Goal: Check status

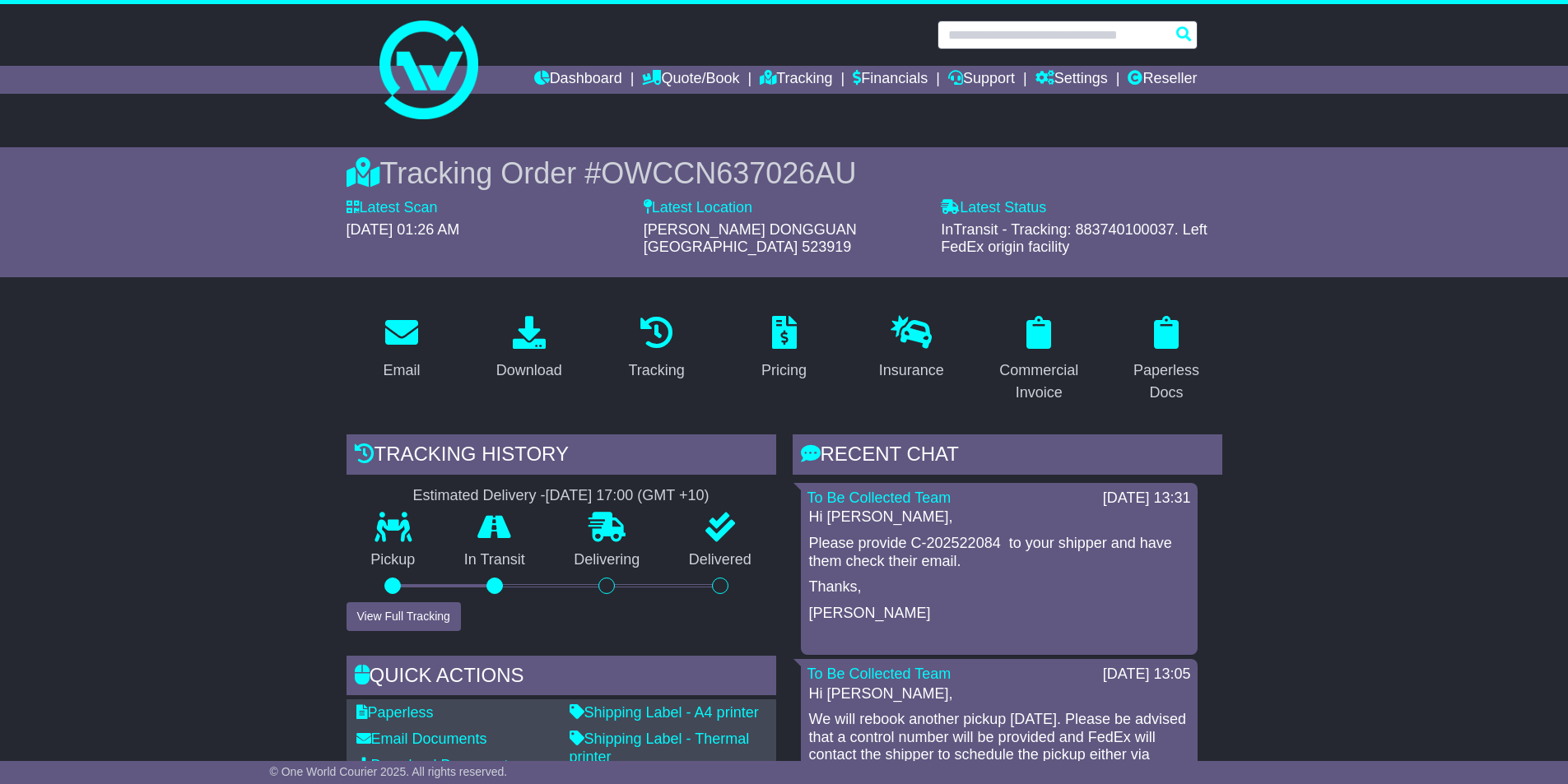
click at [1009, 35] on input "text" at bounding box center [1067, 35] width 260 height 29
paste input "**********"
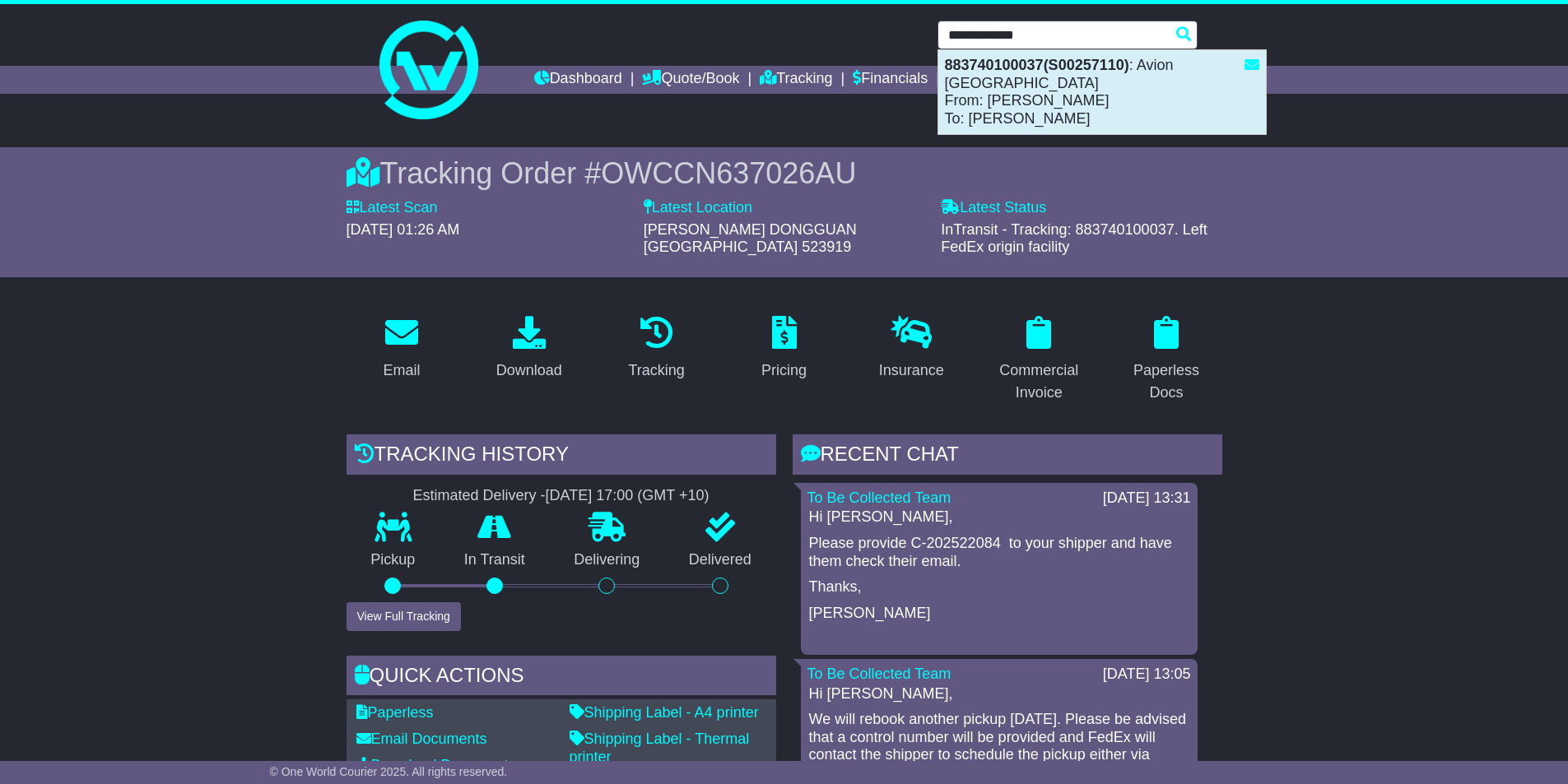
click at [1040, 96] on div "883740100037(S00257110) : Avion Australia From: MR HOU To: Matthew Nass" at bounding box center [1101, 93] width 327 height 84
type input "**********"
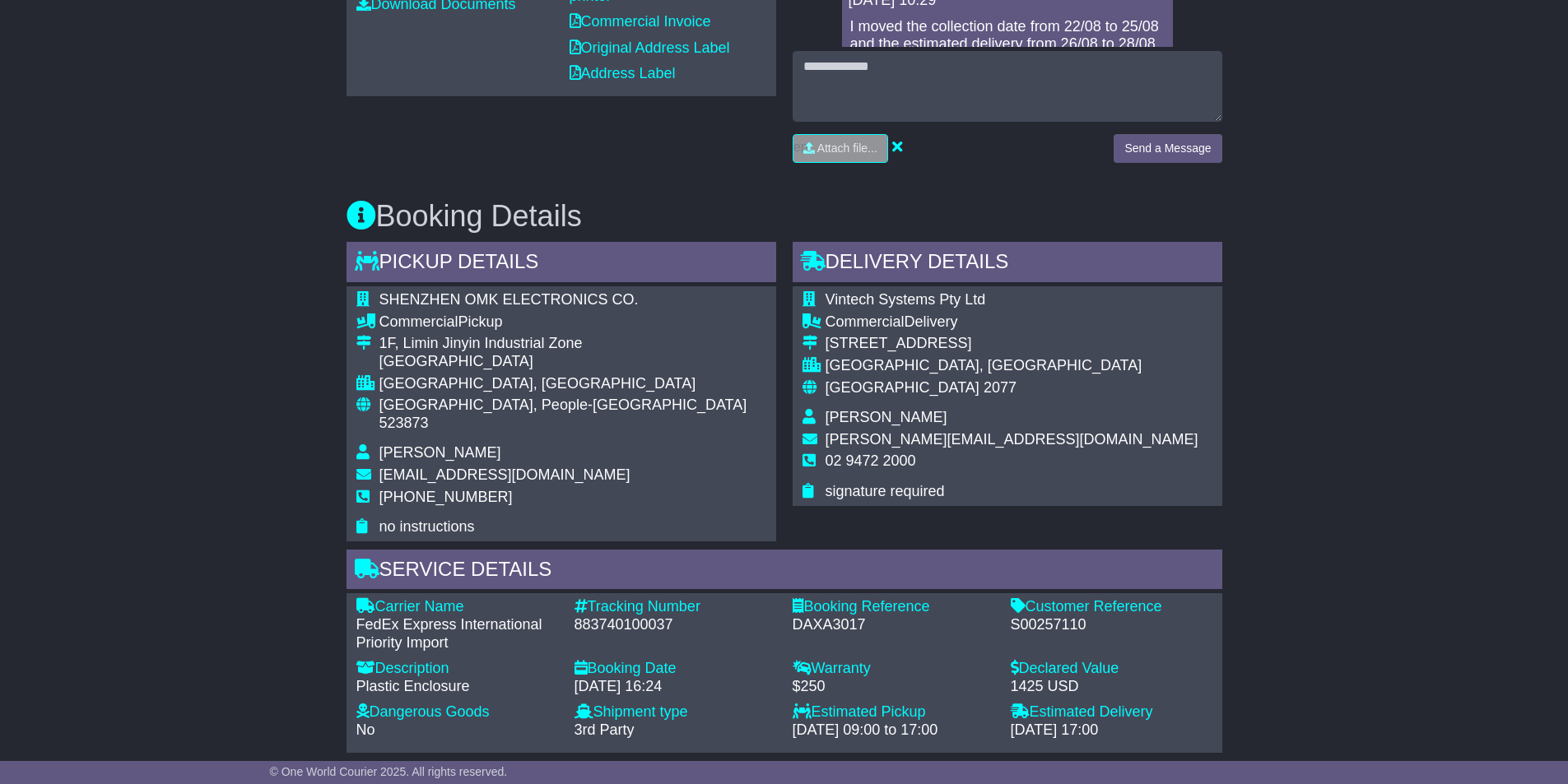
scroll to position [905, 0]
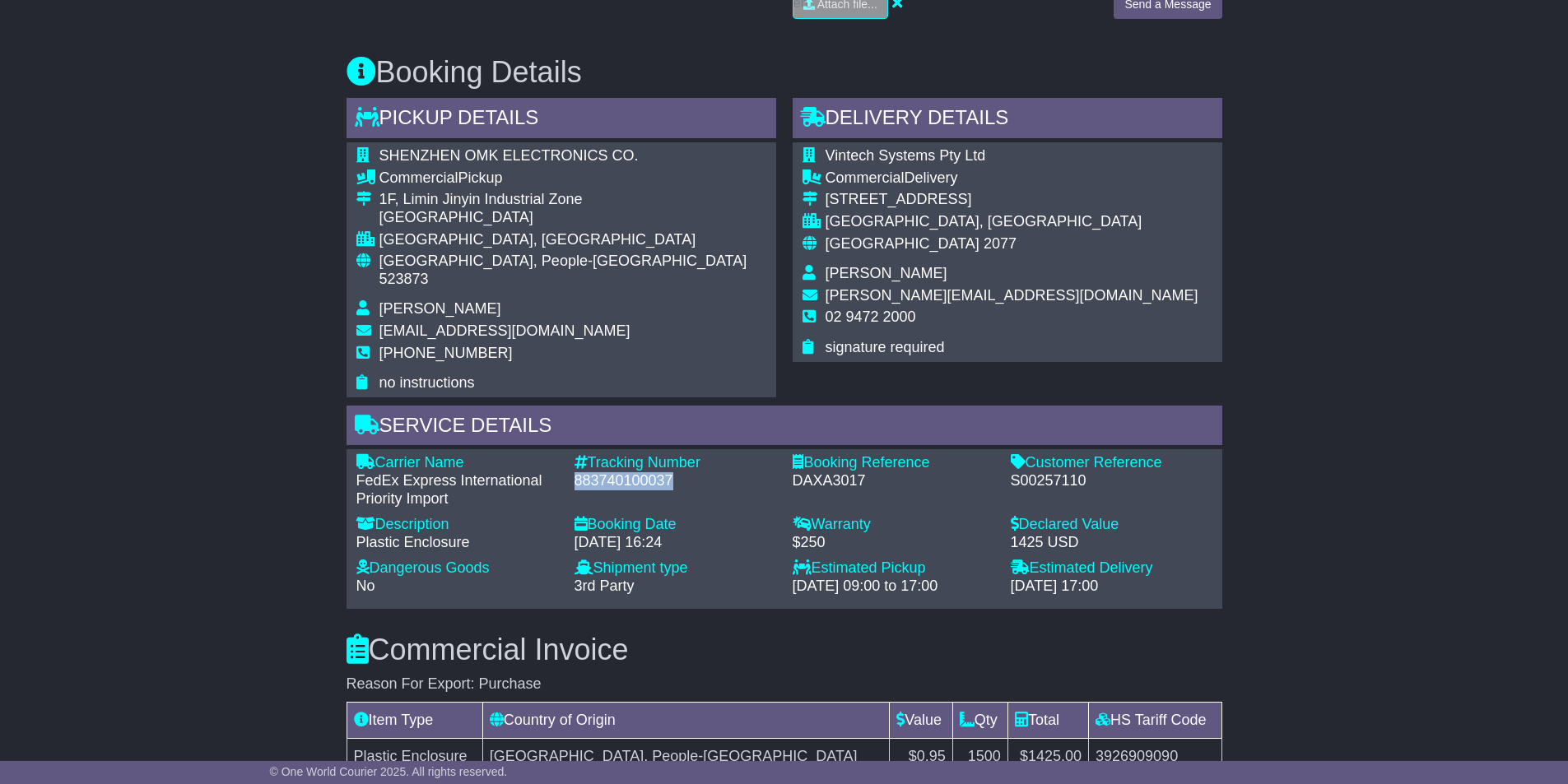
drag, startPoint x: 573, startPoint y: 449, endPoint x: 674, endPoint y: 453, distance: 101.1
click at [674, 472] on div "883740100037" at bounding box center [675, 480] width 202 height 18
copy div "883740100037"
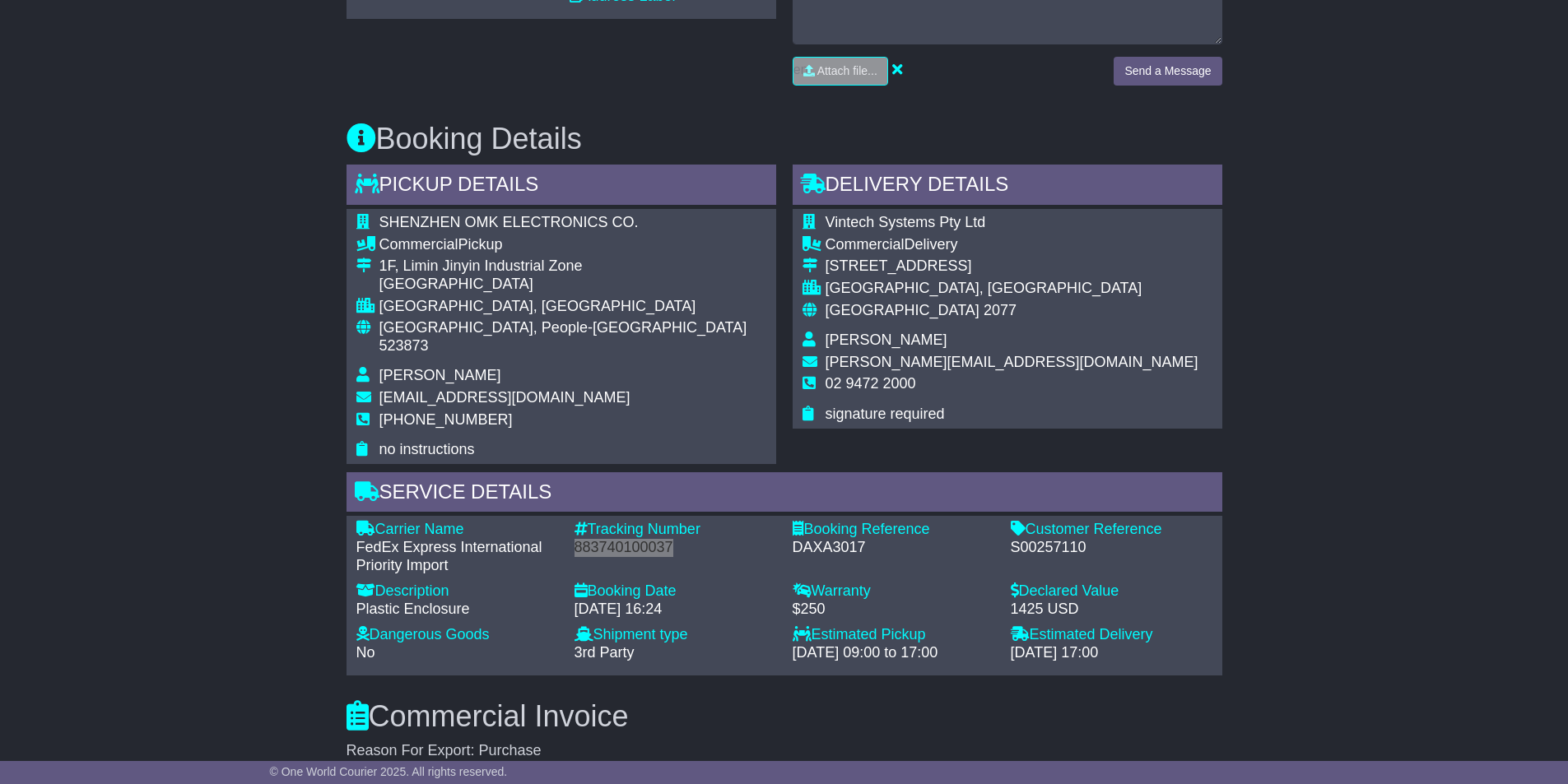
scroll to position [740, 0]
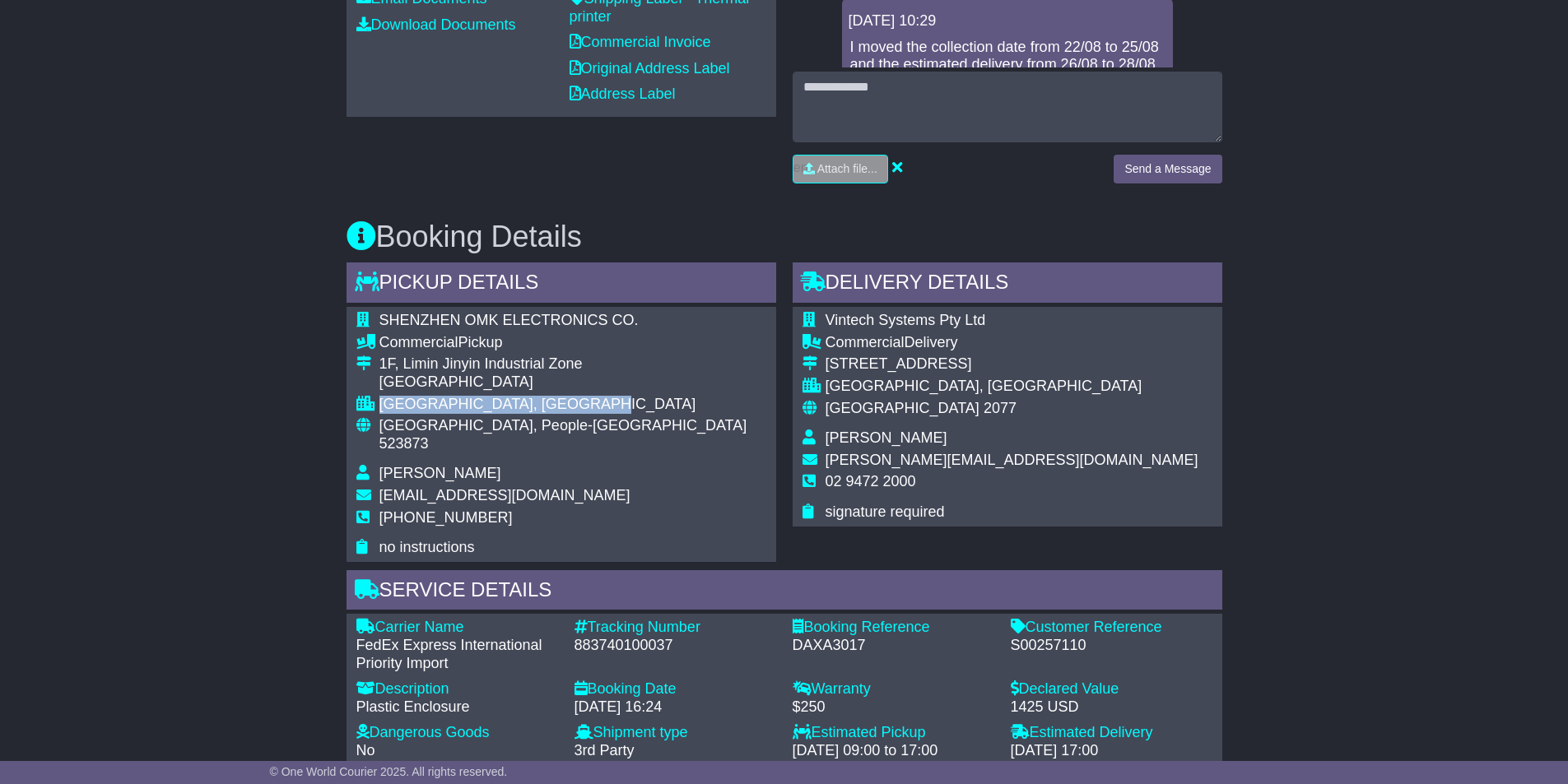
drag, startPoint x: 381, startPoint y: 387, endPoint x: 626, endPoint y: 392, distance: 245.1
click at [626, 395] on div "[GEOGRAPHIC_DATA], [GEOGRAPHIC_DATA]" at bounding box center [573, 404] width 387 height 18
copy div "[GEOGRAPHIC_DATA], [GEOGRAPHIC_DATA]"
